Goal: Task Accomplishment & Management: Use online tool/utility

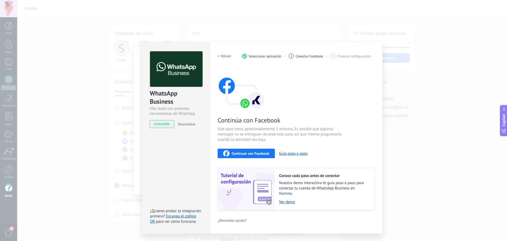
click at [255, 154] on span "Continuar con Facebook" at bounding box center [251, 153] width 38 height 4
click at [258, 152] on span "Continuar con Facebook" at bounding box center [251, 153] width 38 height 4
click at [193, 215] on link "Escanea el código QR" at bounding box center [173, 219] width 46 height 10
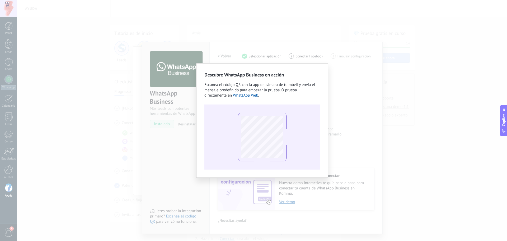
click at [340, 114] on div "Descubre WhatsApp Business en acción Escanea el código QR con la app [PERSON_NA…" at bounding box center [262, 120] width 490 height 241
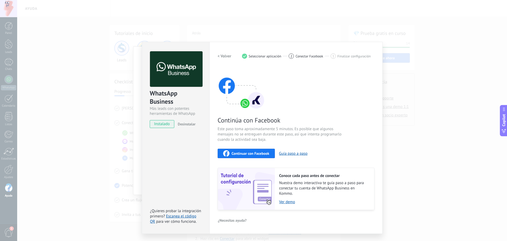
click at [341, 6] on div "WhatsApp Business Más leads con potentes herramientas de WhatsApp instalado Des…" at bounding box center [262, 120] width 490 height 241
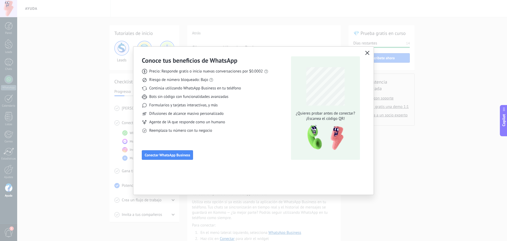
click at [367, 52] on icon "button" at bounding box center [367, 53] width 4 height 4
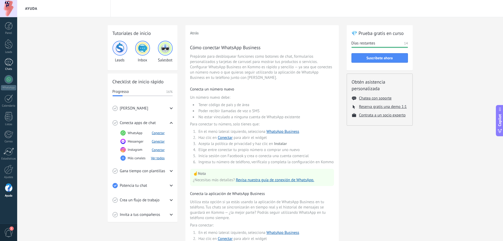
click at [13, 63] on div at bounding box center [8, 62] width 8 height 8
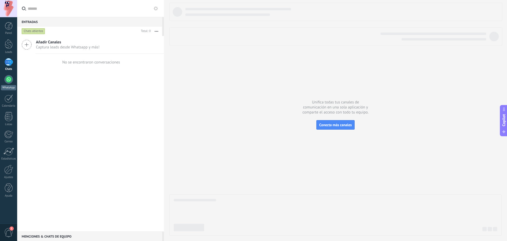
click at [8, 79] on div at bounding box center [8, 79] width 8 height 8
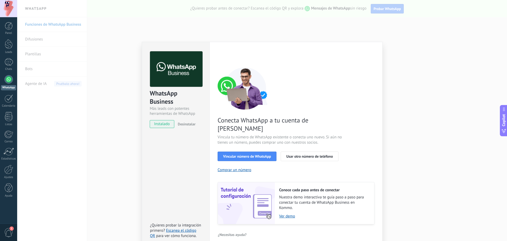
click at [235, 233] on span "¿Necesitas ayuda?" at bounding box center [232, 235] width 29 height 4
click at [237, 203] on span "¿Problemas para conectar?" at bounding box center [244, 205] width 42 height 4
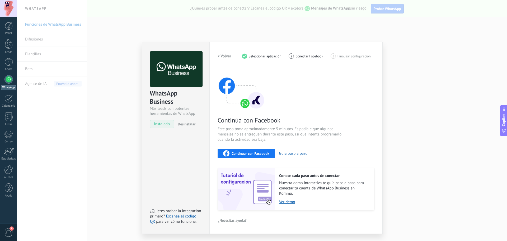
click at [439, 37] on div "WhatsApp Business Más leads con potentes herramientas de WhatsApp instalado Des…" at bounding box center [262, 120] width 490 height 241
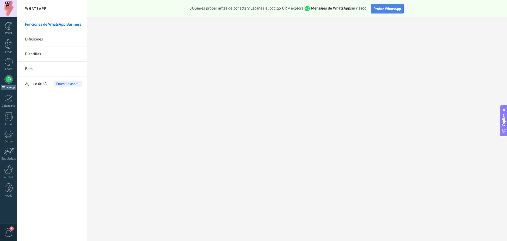
click at [388, 9] on span "Probar WhatsApp" at bounding box center [387, 8] width 27 height 5
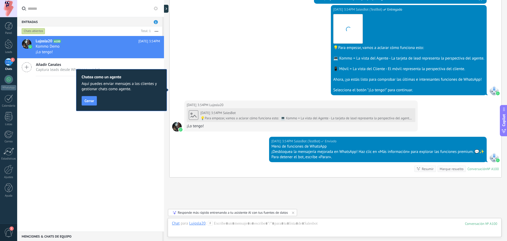
scroll to position [176, 0]
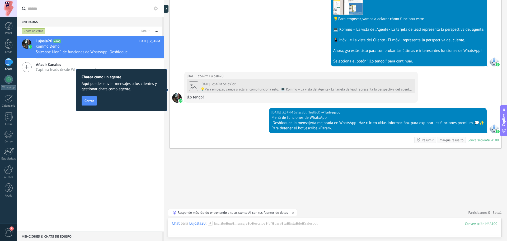
click at [423, 140] on div "Resumir" at bounding box center [428, 139] width 12 height 5
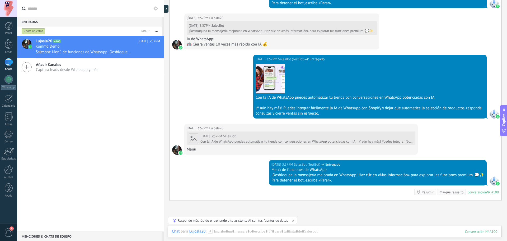
scroll to position [563, 0]
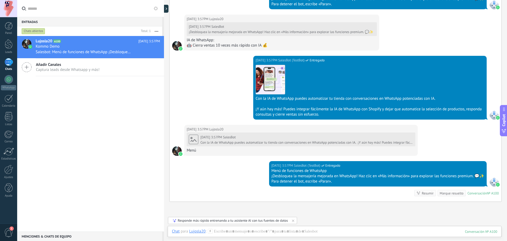
click at [310, 67] on div "Descargar" at bounding box center [370, 80] width 229 height 30
click at [494, 115] on div at bounding box center [495, 115] width 10 height 10
click at [10, 78] on div at bounding box center [8, 79] width 8 height 8
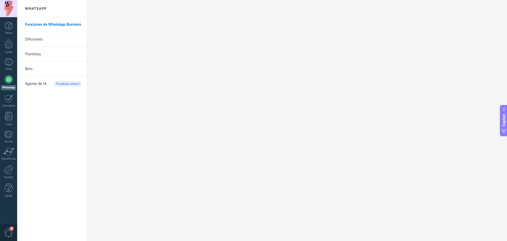
click at [8, 230] on span "1" at bounding box center [8, 232] width 9 height 9
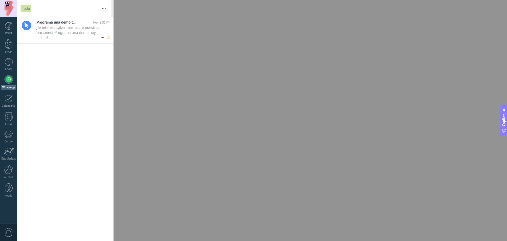
click at [53, 28] on span "¿Te interesa saber más sobre nuestras funciones? Programa una demo hoy mismo! •…" at bounding box center [67, 32] width 65 height 15
click at [10, 27] on div at bounding box center [9, 26] width 8 height 8
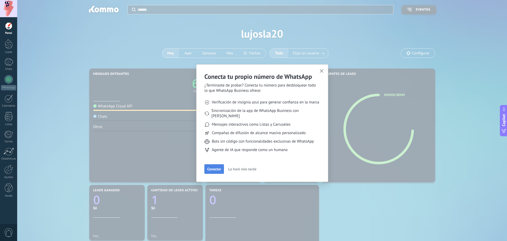
click at [213, 167] on span "Conectar" at bounding box center [214, 169] width 14 height 4
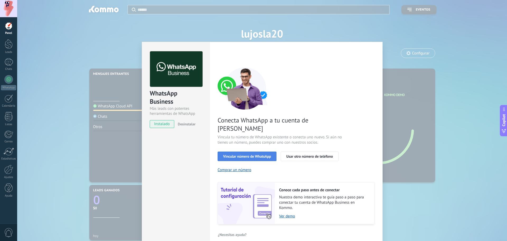
click at [245, 154] on span "Vincular número de WhatsApp" at bounding box center [247, 156] width 48 height 4
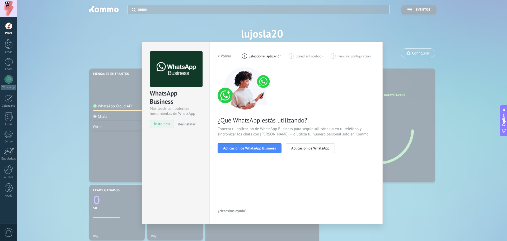
click at [245, 147] on span "Aplicación de WhatsApp Business" at bounding box center [249, 148] width 53 height 4
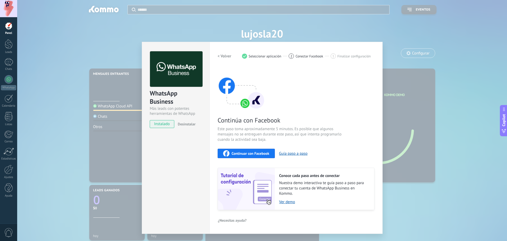
click at [245, 155] on span "Continuar con Facebook" at bounding box center [251, 153] width 38 height 4
click at [439, 27] on div "WhatsApp Business Más leads con potentes herramientas de WhatsApp instalado Des…" at bounding box center [262, 120] width 490 height 241
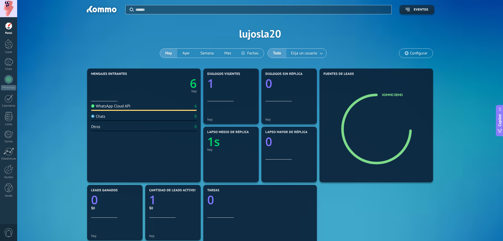
click at [10, 3] on div at bounding box center [8, 8] width 17 height 17
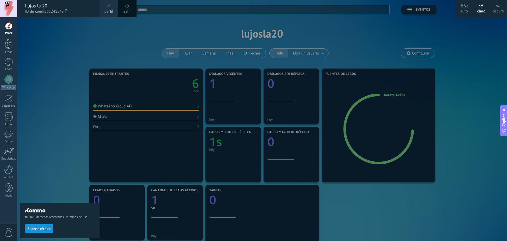
click at [109, 8] on span at bounding box center [109, 6] width 6 height 6
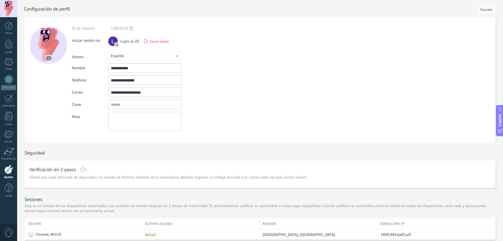
click at [142, 82] on input "**********" at bounding box center [144, 80] width 73 height 10
type input "**********"
click at [127, 104] on input "textbox" at bounding box center [144, 105] width 73 height 10
click at [246, 102] on form "**********" at bounding box center [260, 79] width 471 height 125
click at [489, 10] on span "Guardar" at bounding box center [487, 10] width 12 height 4
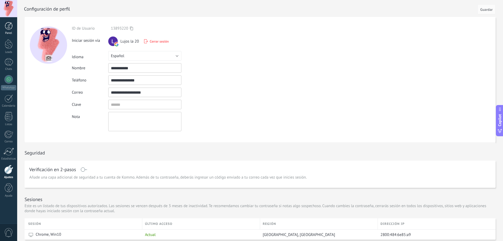
click at [6, 29] on div at bounding box center [9, 26] width 8 height 8
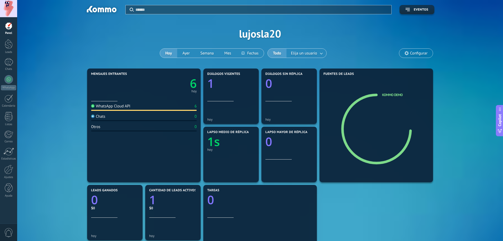
click at [136, 76] on div "6 hoy" at bounding box center [144, 84] width 106 height 17
click at [128, 94] on div "Mensajes entrantes 6 hoy" at bounding box center [144, 86] width 106 height 29
drag, startPoint x: 128, startPoint y: 94, endPoint x: 98, endPoint y: 75, distance: 35.7
click at [219, 87] on icon "1" at bounding box center [231, 82] width 48 height 12
click at [241, 148] on div "hoy" at bounding box center [231, 149] width 48 height 4
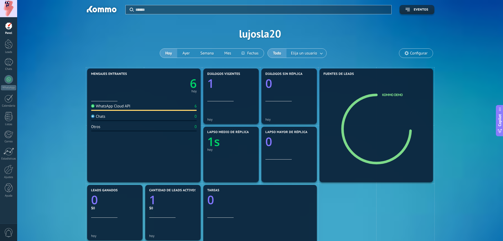
click at [241, 148] on div "hoy" at bounding box center [231, 149] width 48 height 4
click at [422, 7] on button "Eventos" at bounding box center [417, 9] width 35 height 9
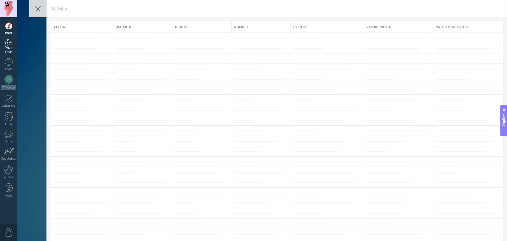
click at [8, 45] on div at bounding box center [9, 44] width 8 height 10
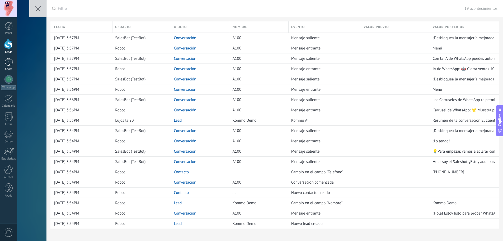
click at [8, 63] on div at bounding box center [8, 62] width 8 height 8
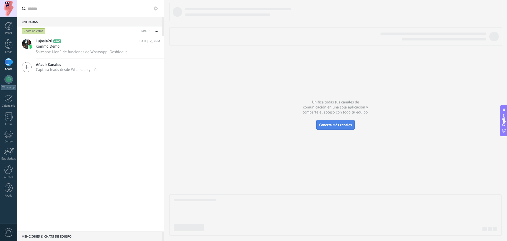
click at [337, 123] on span "Conecta más canales" at bounding box center [336, 124] width 33 height 5
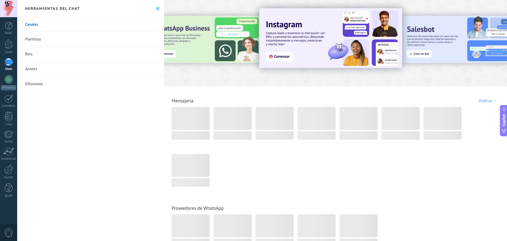
click at [34, 40] on link "Plantillas" at bounding box center [90, 39] width 147 height 15
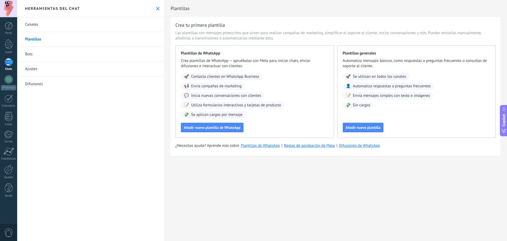
click at [217, 107] on span "Utiliza formularios interactivos y tarjetas de producto" at bounding box center [236, 105] width 90 height 5
click at [219, 126] on span "Añadir nueva plantilla de WhatsApp" at bounding box center [212, 128] width 57 height 4
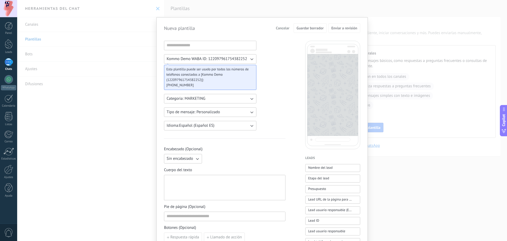
click at [251, 96] on icon "button" at bounding box center [251, 98] width 5 height 5
click at [251, 96] on li "UTILITY" at bounding box center [208, 98] width 95 height 9
click at [251, 96] on icon "button" at bounding box center [251, 98] width 5 height 5
click at [190, 97] on li "UTILITY" at bounding box center [208, 98] width 95 height 9
click at [255, 98] on button "Categoria: UTILITY" at bounding box center [210, 99] width 92 height 10
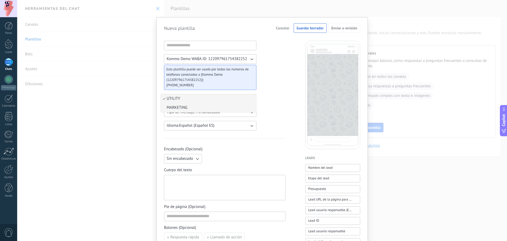
click at [223, 108] on li "MARKETING" at bounding box center [208, 107] width 95 height 9
click at [247, 113] on button "Tipo de mensaje: Personalizado" at bounding box center [210, 112] width 92 height 10
click at [172, 122] on span "Carrusel" at bounding box center [174, 120] width 14 height 5
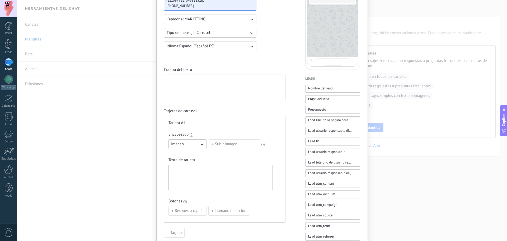
scroll to position [106, 0]
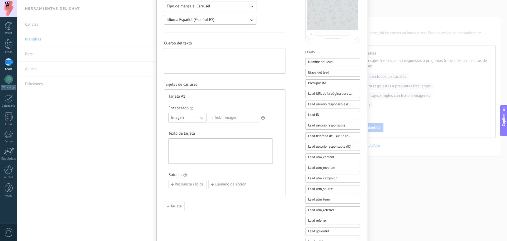
click at [201, 119] on icon "button" at bounding box center [201, 117] width 5 height 5
click at [201, 119] on li "Imagen" at bounding box center [185, 117] width 41 height 9
click at [224, 151] on div at bounding box center [220, 151] width 99 height 21
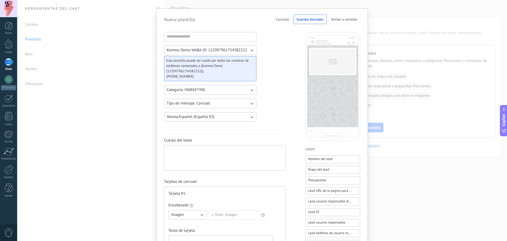
scroll to position [0, 0]
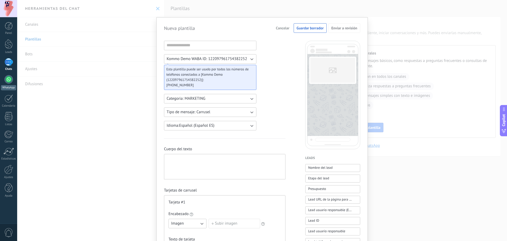
click at [10, 77] on div at bounding box center [8, 79] width 8 height 8
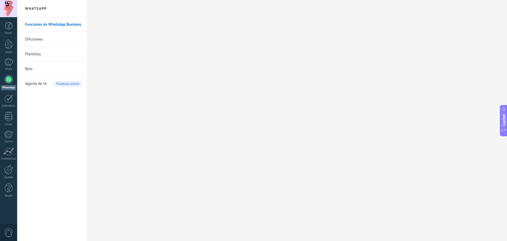
click at [29, 68] on link "Bots" at bounding box center [53, 69] width 57 height 15
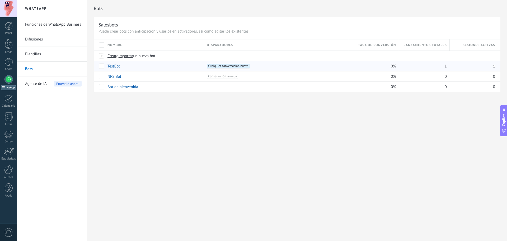
click at [111, 67] on link "TestBot" at bounding box center [114, 66] width 12 height 5
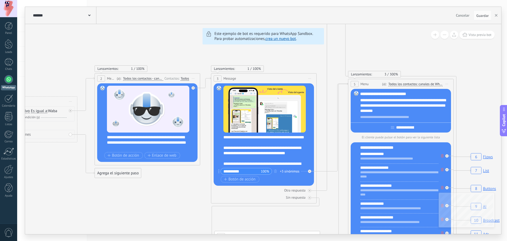
click at [89, 15] on span at bounding box center [89, 14] width 2 height 5
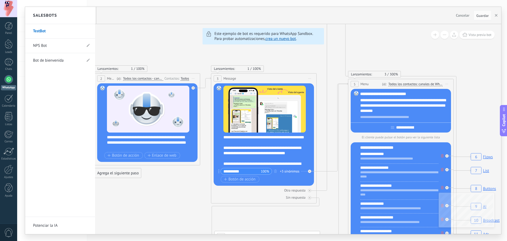
click at [52, 58] on link "Bot de bienvenida" at bounding box center [57, 60] width 49 height 15
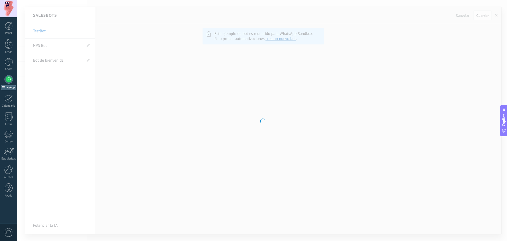
type input "**********"
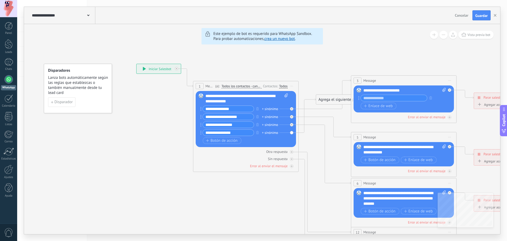
click at [160, 69] on div "**********" at bounding box center [159, 69] width 44 height 10
click at [144, 68] on icon at bounding box center [144, 69] width 3 height 4
click at [234, 110] on input "**********" at bounding box center [228, 109] width 51 height 6
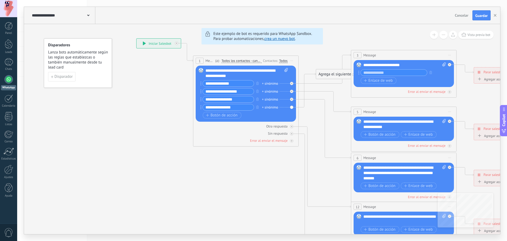
click at [282, 60] on div "Todos" at bounding box center [283, 61] width 8 height 4
click at [284, 67] on label at bounding box center [284, 66] width 6 height 4
click at [284, 66] on label at bounding box center [284, 66] width 6 height 4
click at [236, 181] on icon at bounding box center [416, 173] width 824 height 534
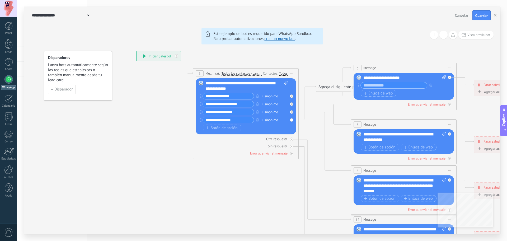
click at [367, 134] on div "**********" at bounding box center [405, 137] width 83 height 11
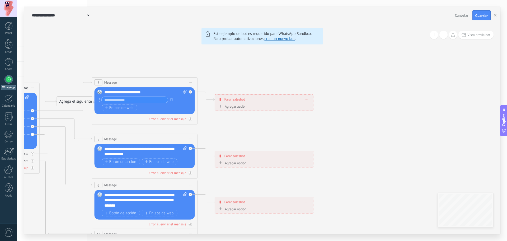
click at [125, 99] on input "text" at bounding box center [135, 100] width 66 height 6
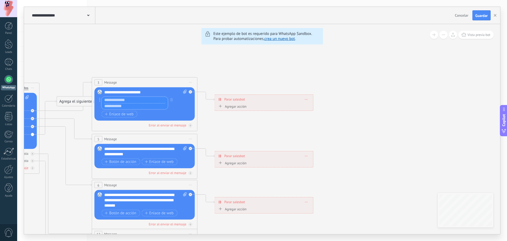
click at [125, 99] on input "text" at bounding box center [135, 100] width 66 height 6
click at [172, 98] on icon "button" at bounding box center [171, 99] width 3 height 3
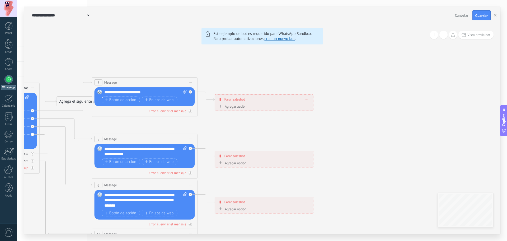
click at [105, 99] on icon "button" at bounding box center [106, 99] width 3 height 3
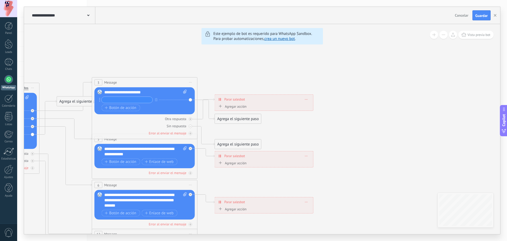
click at [109, 100] on input "text" at bounding box center [127, 100] width 51 height 6
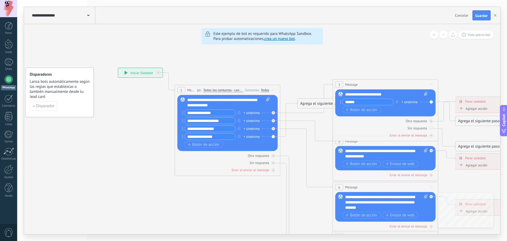
type input "******"
click at [341, 84] on div "3" at bounding box center [340, 84] width 8 height 6
click at [346, 108] on icon "button" at bounding box center [347, 109] width 3 height 3
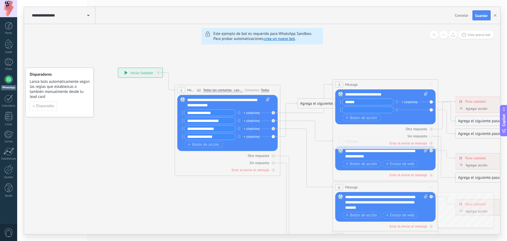
click at [349, 112] on input "text" at bounding box center [368, 110] width 51 height 6
type input "*******"
click at [362, 103] on input "******" at bounding box center [368, 102] width 51 height 6
click at [341, 101] on icon at bounding box center [340, 102] width 1 height 4
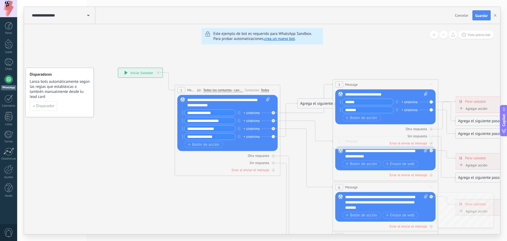
click at [431, 101] on div "Reemplazar Quitar Convertir a mensaje de voz Arrastre la imagen aquí para adjun…" at bounding box center [386, 106] width 100 height 35
click at [406, 102] on div "+ sinónimo" at bounding box center [410, 101] width 16 height 5
click at [405, 78] on icon at bounding box center [398, 203] width 824 height 534
click at [402, 100] on div "+ sinónimo" at bounding box center [410, 101] width 16 height 5
type input "*********"
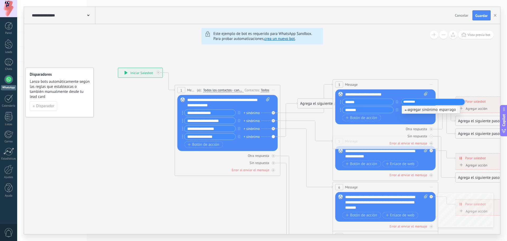
click at [401, 65] on icon at bounding box center [398, 203] width 824 height 534
click at [395, 118] on div "Botón de acción Enlace de web" at bounding box center [385, 117] width 85 height 7
click at [425, 93] on icon at bounding box center [425, 94] width 3 height 4
click input "Subir" at bounding box center [0, 0] width 0 height 0
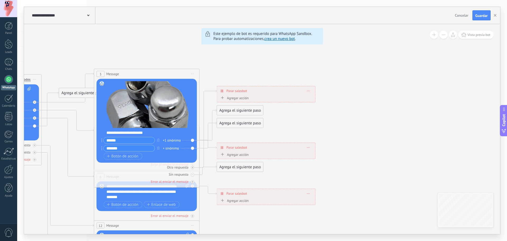
click at [232, 110] on div "Agrega el siguiente paso" at bounding box center [240, 110] width 46 height 9
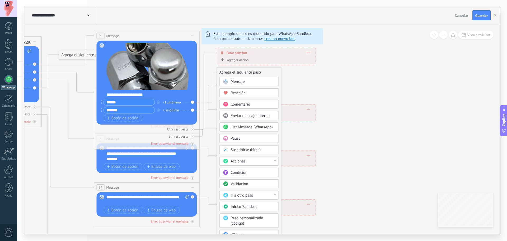
click at [233, 81] on span "Mensaje" at bounding box center [238, 81] width 14 height 5
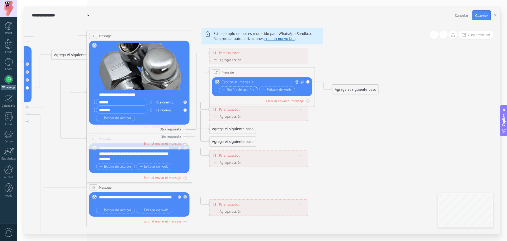
click at [223, 90] on icon "button" at bounding box center [224, 89] width 3 height 3
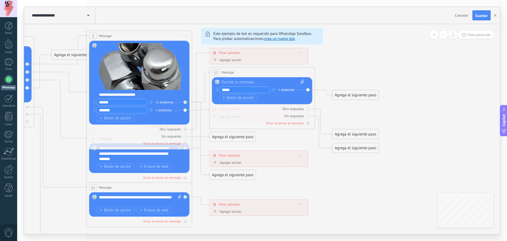
type input "*****"
click at [218, 81] on rect at bounding box center [217, 82] width 5 height 5
click at [238, 91] on input "*****" at bounding box center [244, 90] width 51 height 6
click at [236, 97] on span "Botón de acción" at bounding box center [239, 97] width 32 height 4
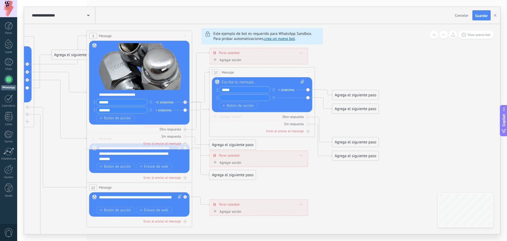
click at [233, 98] on input "text" at bounding box center [244, 98] width 51 height 6
type input "*******"
click at [223, 105] on icon "button" at bounding box center [224, 105] width 3 height 3
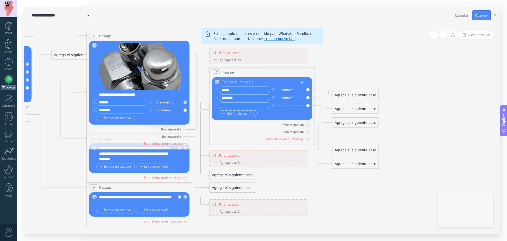
click at [223, 105] on input "text" at bounding box center [244, 106] width 51 height 6
type input "******"
click at [240, 88] on input "*****" at bounding box center [244, 90] width 51 height 6
click at [274, 105] on icon "button" at bounding box center [274, 105] width 3 height 3
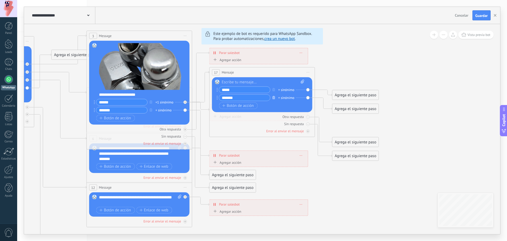
click at [273, 98] on icon "button" at bounding box center [274, 97] width 3 height 3
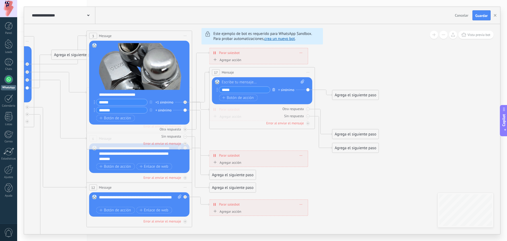
click at [273, 90] on icon "button" at bounding box center [274, 89] width 3 height 3
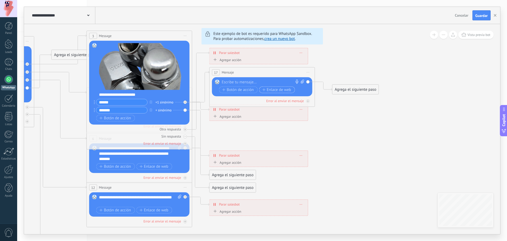
click at [272, 89] on span "Enlace de web" at bounding box center [276, 89] width 29 height 4
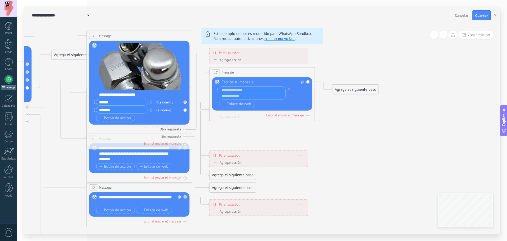
click at [242, 97] on input "text" at bounding box center [252, 96] width 66 height 6
click at [480, 16] on span "Guardar" at bounding box center [482, 16] width 12 height 4
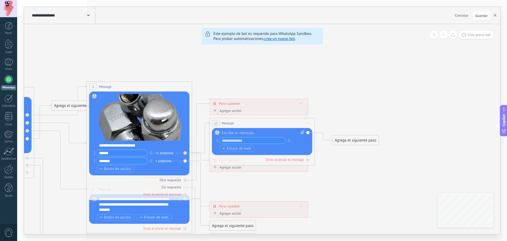
click at [494, 15] on icon "button" at bounding box center [495, 15] width 3 height 3
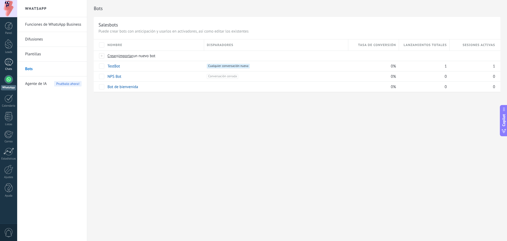
click at [7, 64] on div at bounding box center [8, 62] width 8 height 8
